Goal: Task Accomplishment & Management: Manage account settings

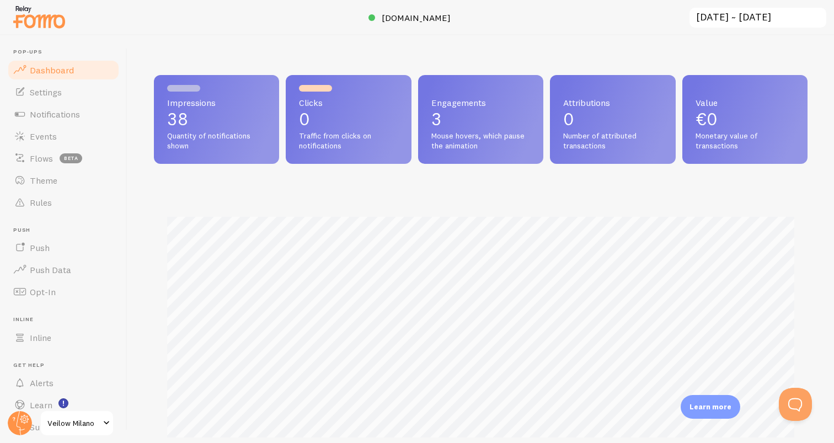
scroll to position [290, 654]
click at [50, 179] on span "Theme" at bounding box center [44, 180] width 28 height 11
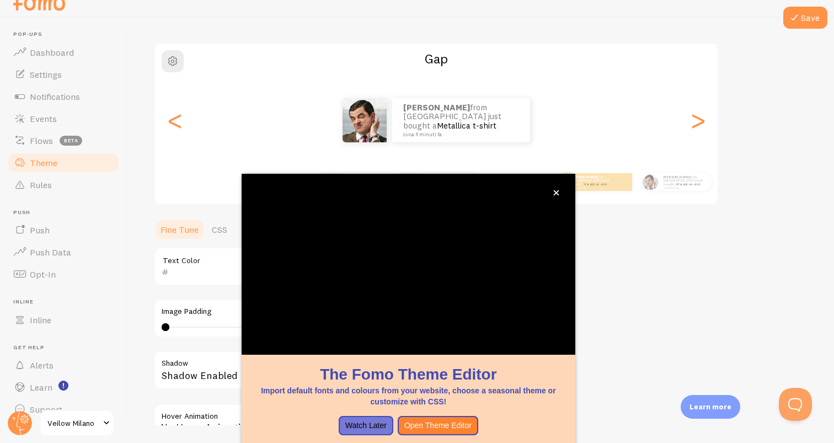
scroll to position [74, 0]
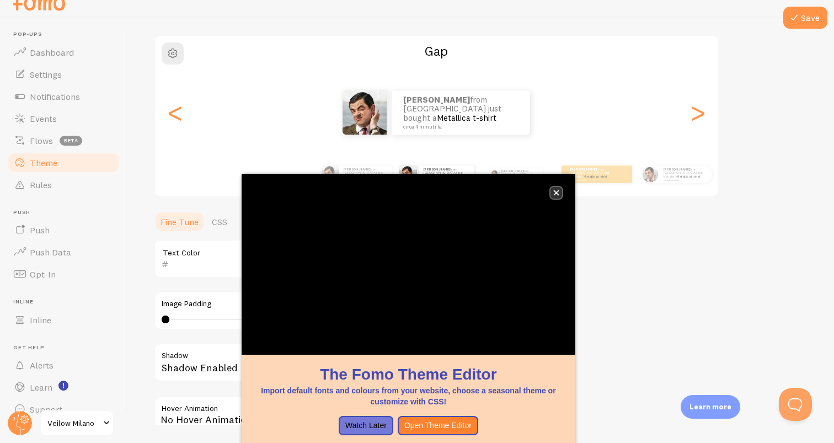
click at [559, 196] on button "close," at bounding box center [557, 193] width 12 height 12
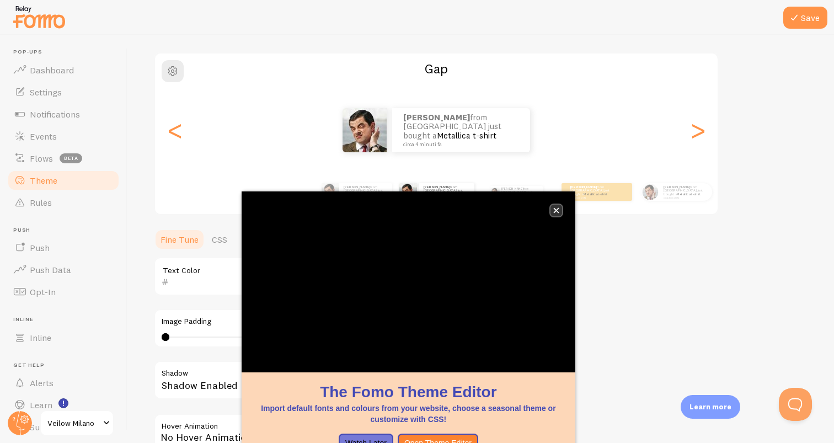
click at [556, 210] on icon "close," at bounding box center [556, 211] width 6 height 6
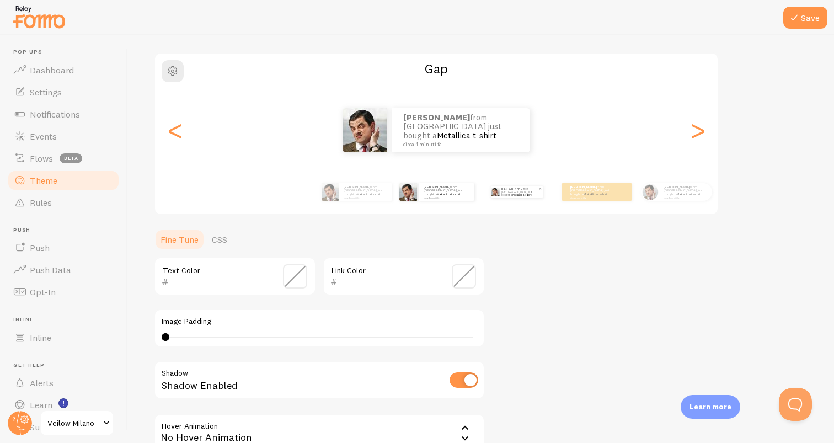
click at [531, 193] on link "Metallica t-shirt" at bounding box center [522, 194] width 19 height 3
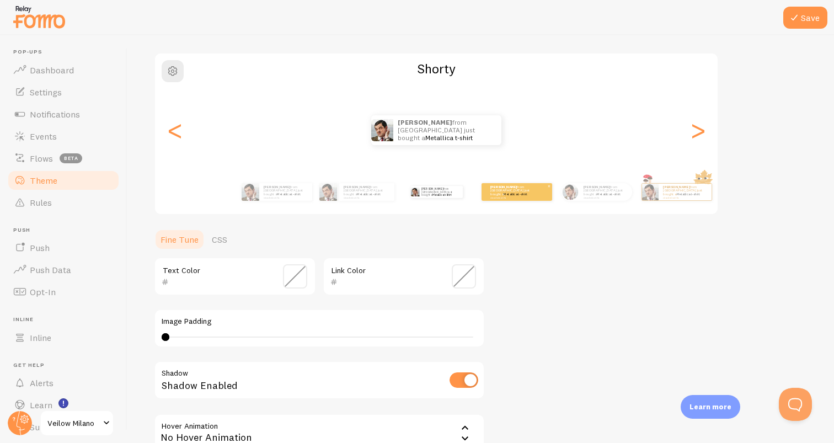
click at [521, 193] on p "Hendrik from The Netherlands just bought a Metallica t-shirt circa 4 minuti fa" at bounding box center [513, 192] width 44 height 14
click at [597, 194] on link "Metallica t-shirt" at bounding box center [609, 194] width 24 height 4
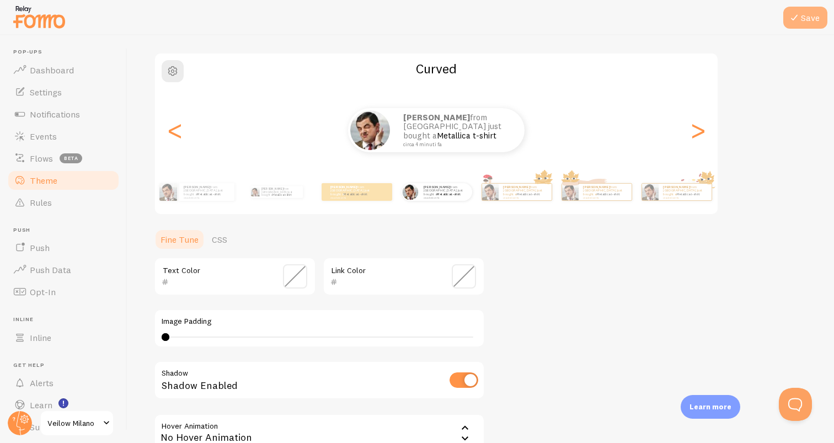
click at [794, 20] on icon at bounding box center [794, 17] width 13 height 13
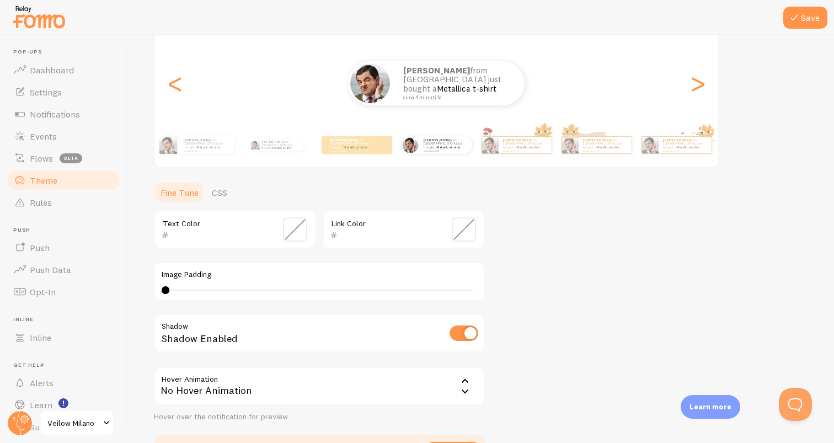
scroll to position [109, 0]
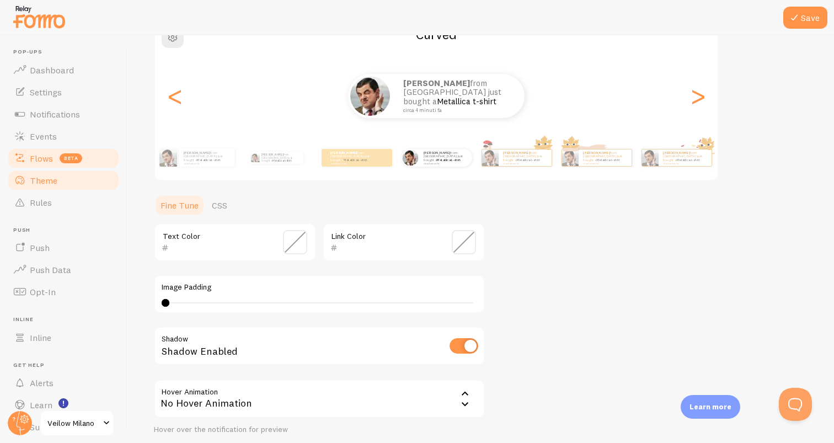
click at [8, 164] on link "Flows beta" at bounding box center [64, 158] width 114 height 22
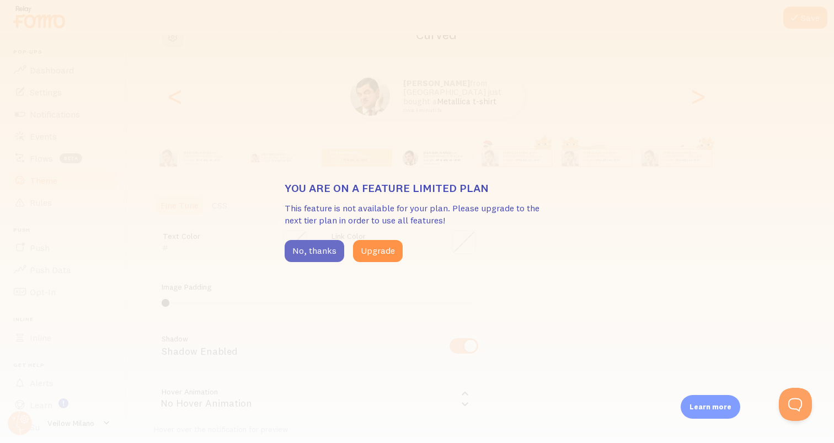
click at [328, 255] on button "No, thanks" at bounding box center [315, 251] width 60 height 22
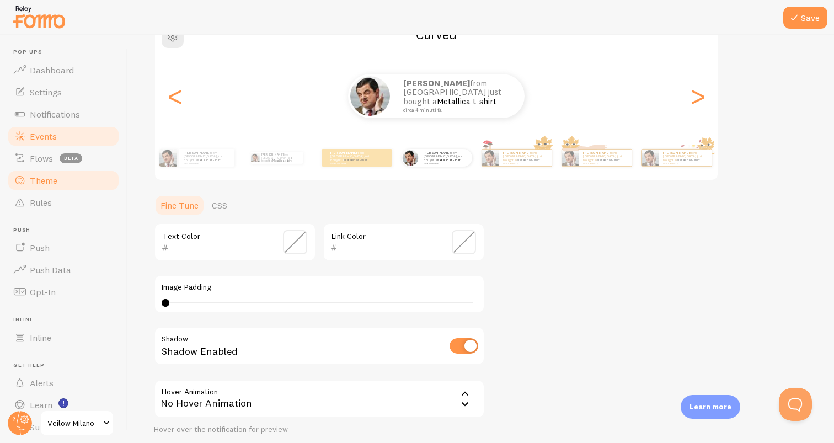
click at [44, 131] on span "Events" at bounding box center [43, 136] width 27 height 11
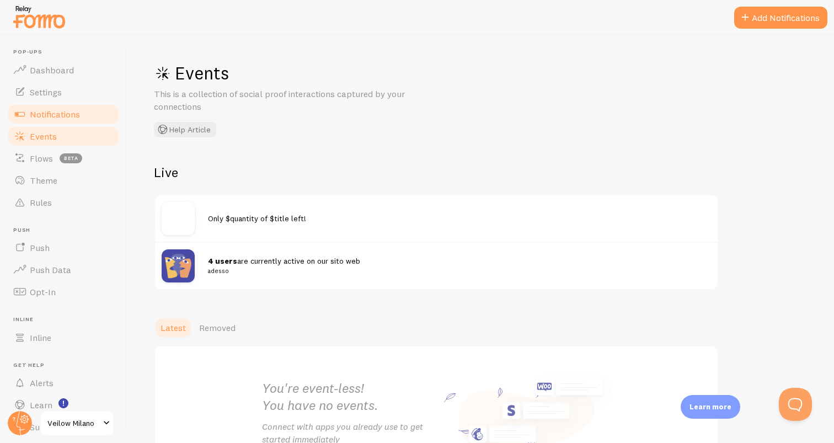
click at [55, 113] on span "Notifications" at bounding box center [55, 114] width 50 height 11
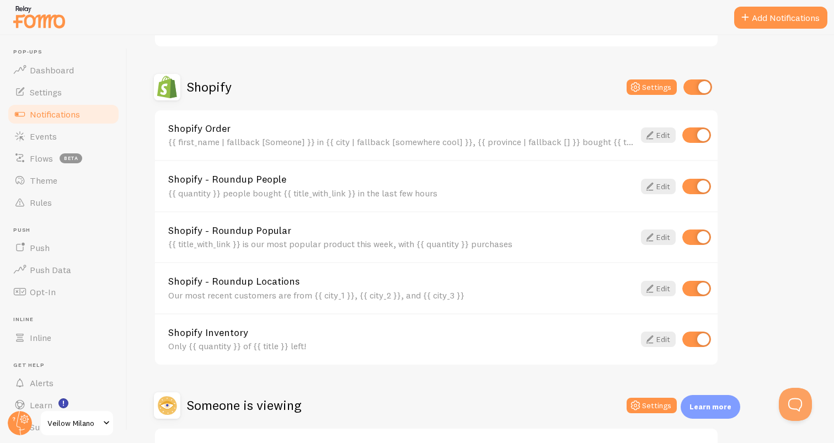
scroll to position [446, 0]
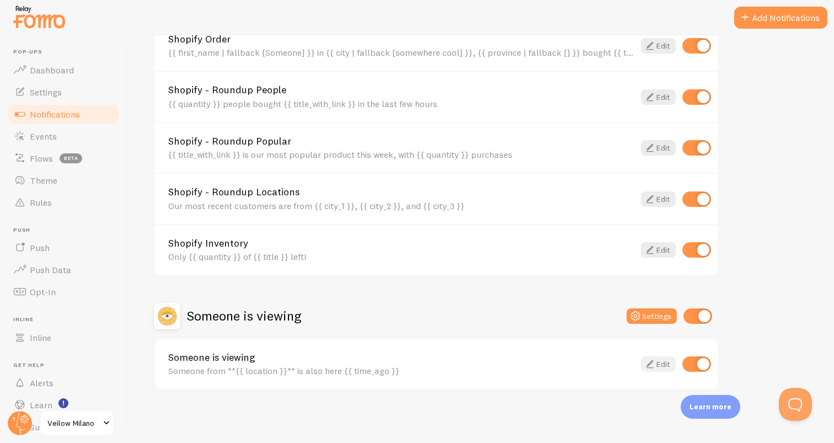
click at [664, 363] on link "Edit" at bounding box center [658, 363] width 35 height 15
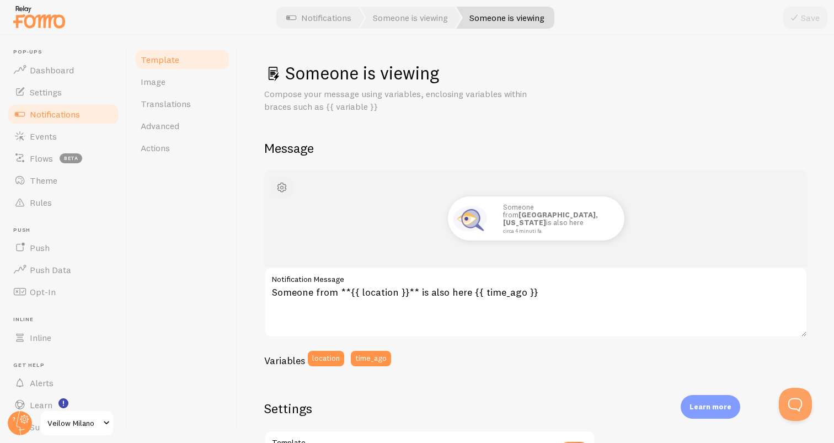
click at [280, 185] on span "button" at bounding box center [281, 187] width 13 height 13
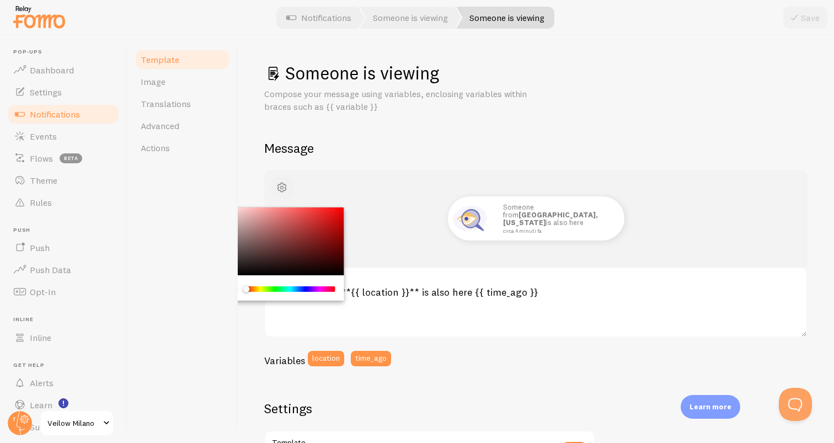
click at [280, 185] on span "button" at bounding box center [281, 187] width 13 height 13
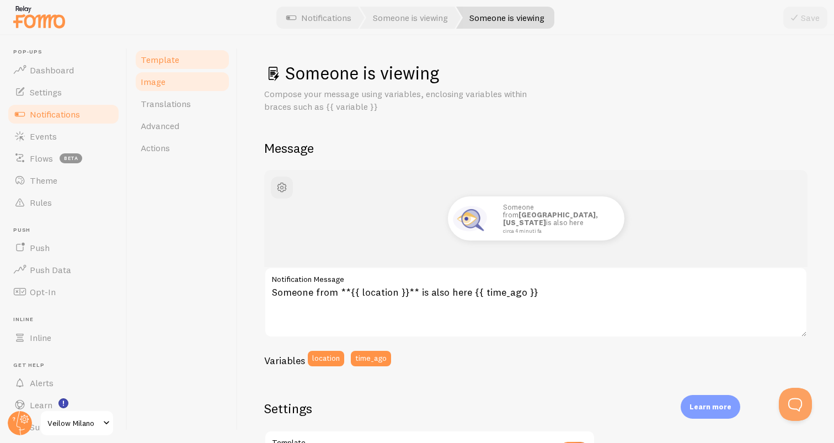
click at [186, 84] on link "Image" at bounding box center [182, 82] width 97 height 22
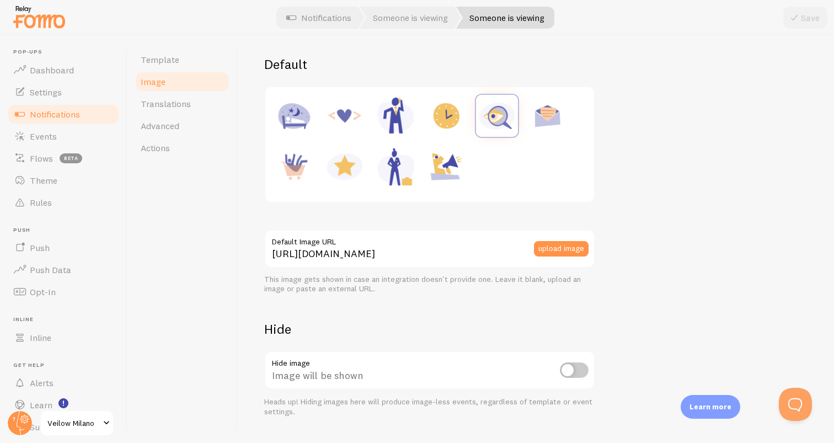
scroll to position [161, 0]
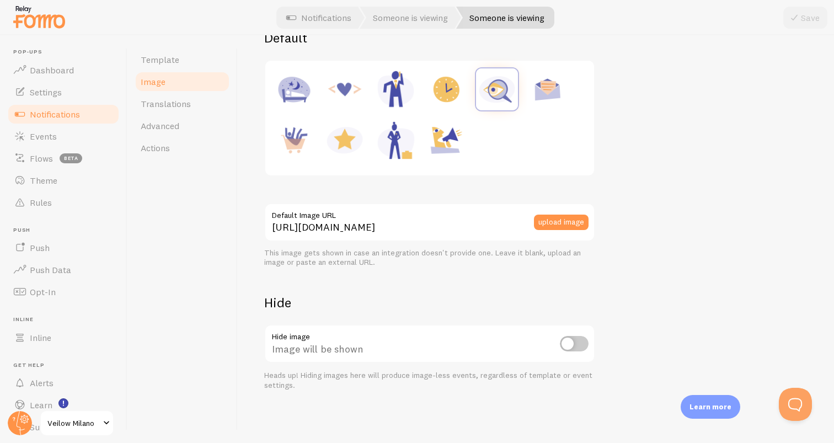
click at [576, 348] on input "checkbox" at bounding box center [574, 343] width 29 height 15
checkbox input "true"
click at [811, 18] on button "Save" at bounding box center [805, 18] width 44 height 22
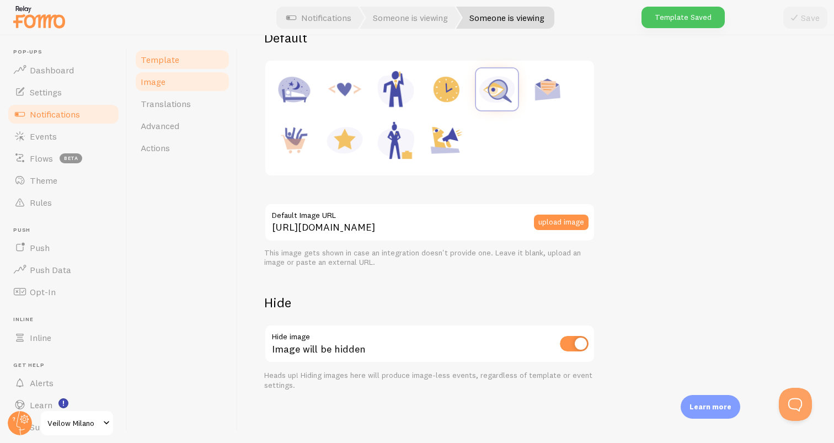
click at [168, 59] on span "Template" at bounding box center [160, 59] width 39 height 11
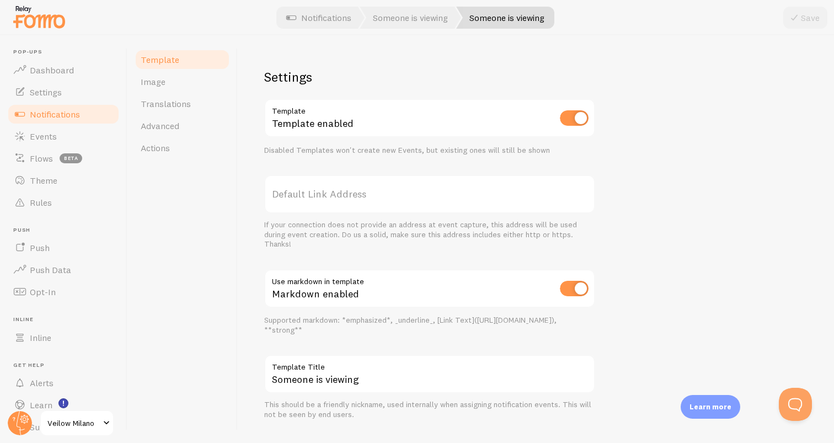
scroll to position [354, 0]
